Goal: Transaction & Acquisition: Purchase product/service

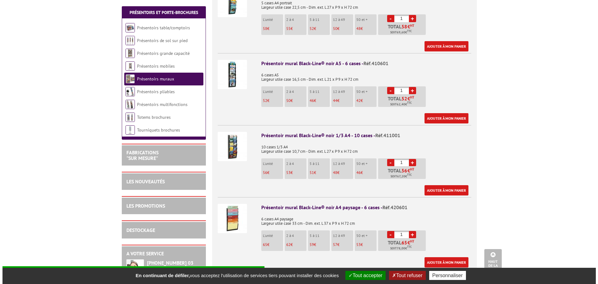
scroll to position [405, 0]
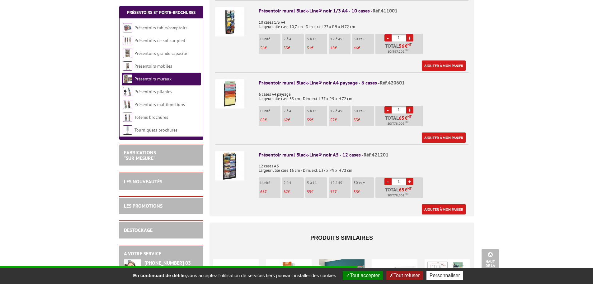
click at [411, 178] on link "+" at bounding box center [409, 181] width 7 height 7
type input "2"
click at [440, 204] on link "Ajouter à mon panier" at bounding box center [444, 209] width 44 height 10
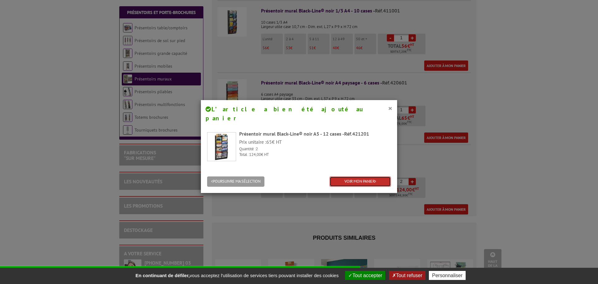
click at [371, 176] on link "VOIR MON PANIER" at bounding box center [359, 181] width 61 height 10
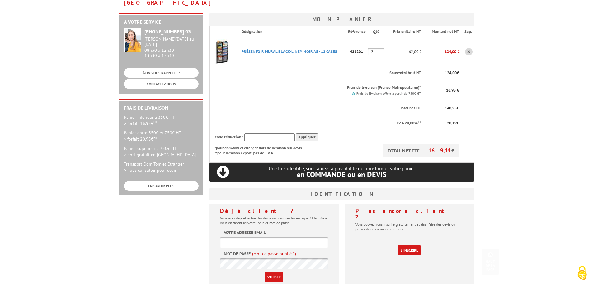
scroll to position [187, 0]
